Goal: Navigation & Orientation: Find specific page/section

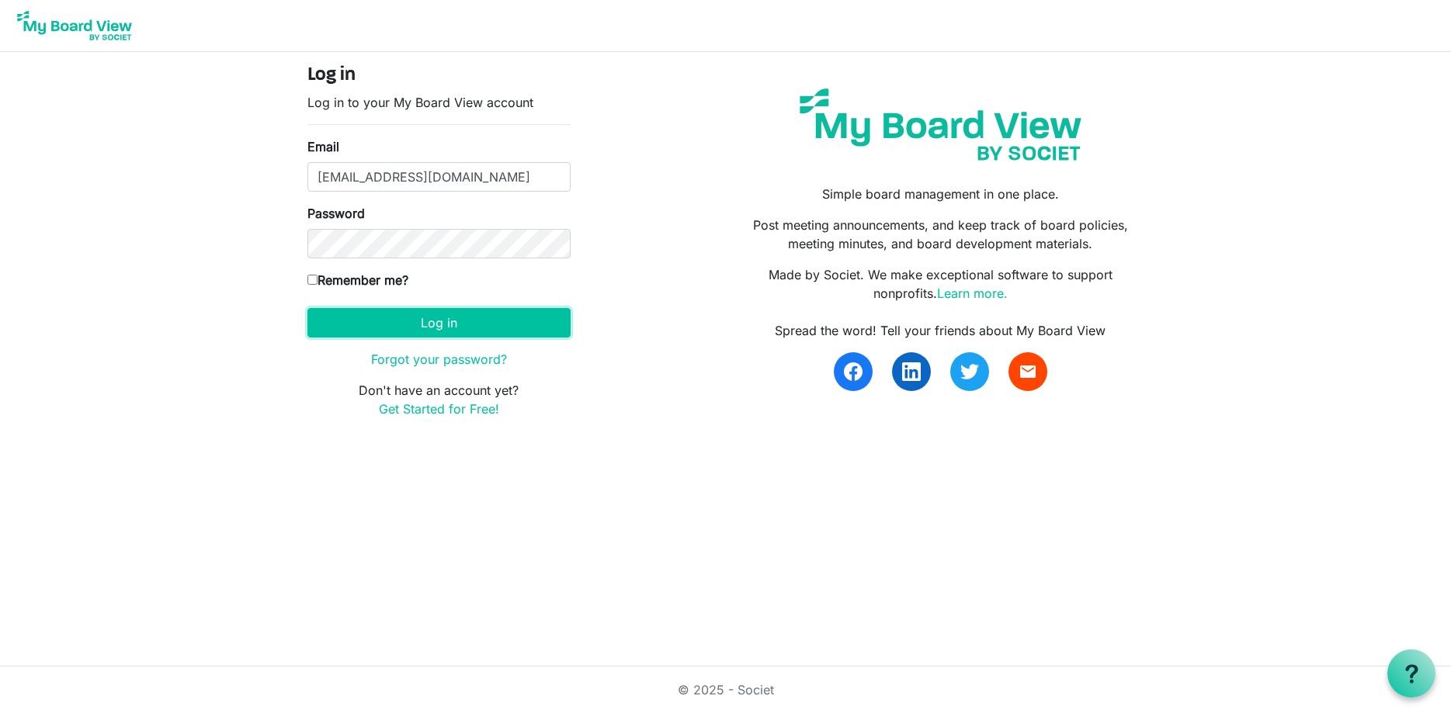
click at [448, 334] on button "Log in" at bounding box center [438, 323] width 263 height 30
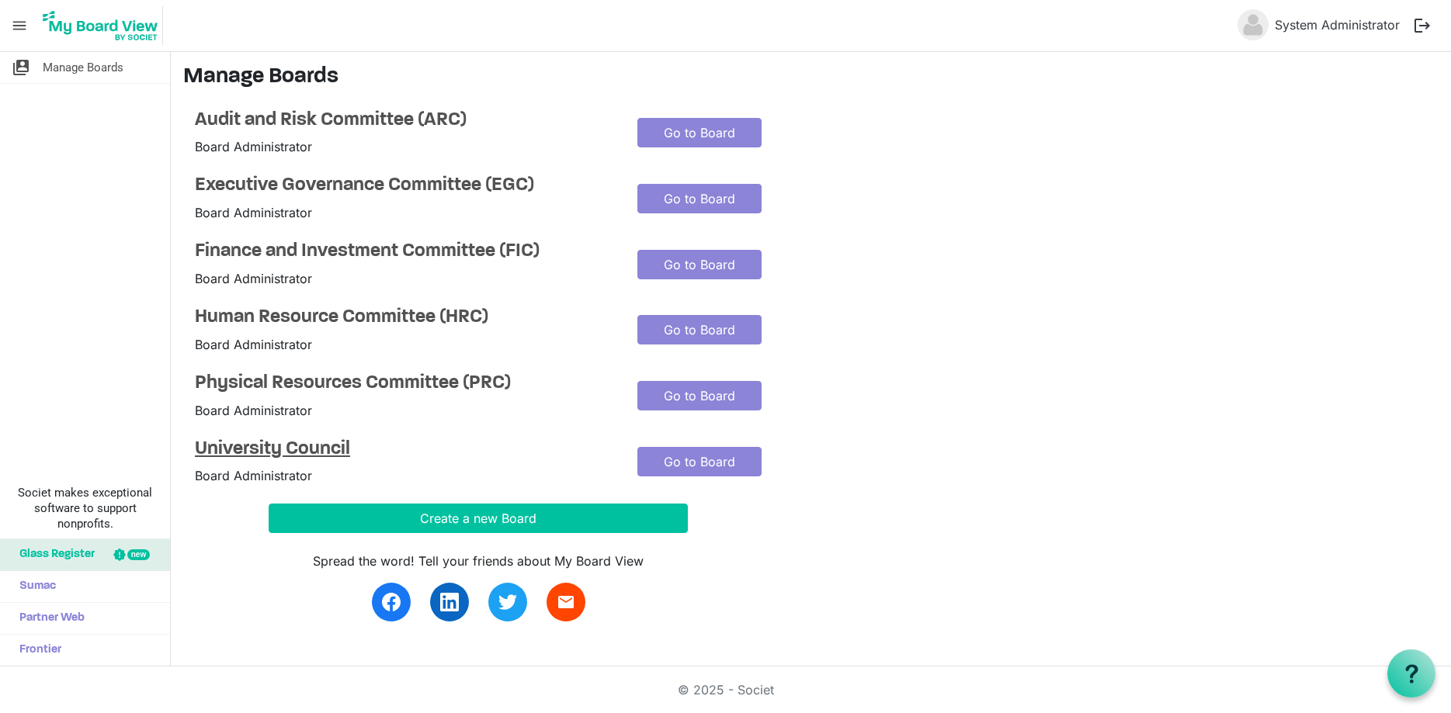
click at [323, 447] on h4 "University Council" at bounding box center [404, 450] width 419 height 23
